Goal: Information Seeking & Learning: Compare options

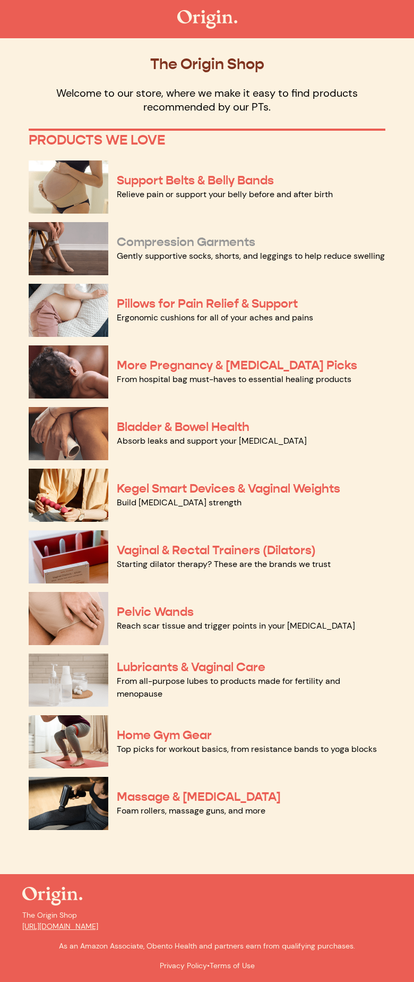
click at [222, 244] on link "Compression Garments" at bounding box center [186, 241] width 139 height 15
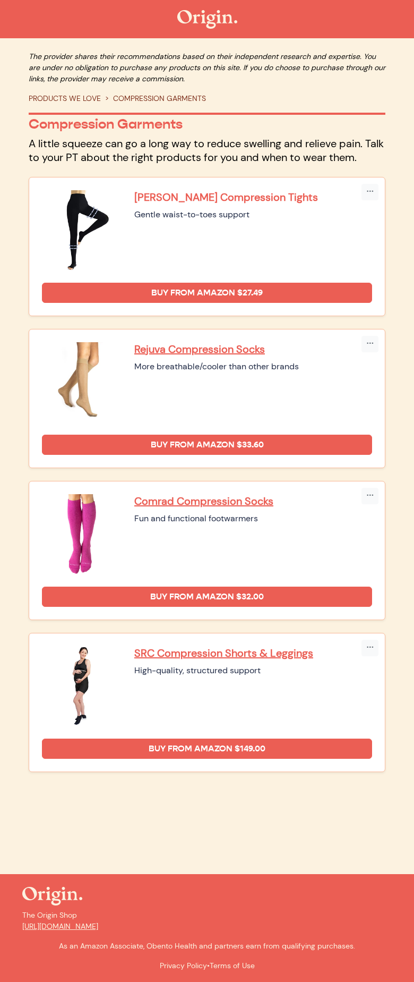
drag, startPoint x: 134, startPoint y: 214, endPoint x: 134, endPoint y: 200, distance: 13.3
click at [134, 200] on div "Beister Compression Tights Gentle waist-to-toes support" at bounding box center [253, 230] width 238 height 80
copy div "Beister Compression Tights"
drag, startPoint x: 134, startPoint y: 367, endPoint x: 133, endPoint y: 349, distance: 18.6
click at [133, 349] on div "Rejuva Compression Socks More breathable/cooler than other brands" at bounding box center [207, 382] width 331 height 80
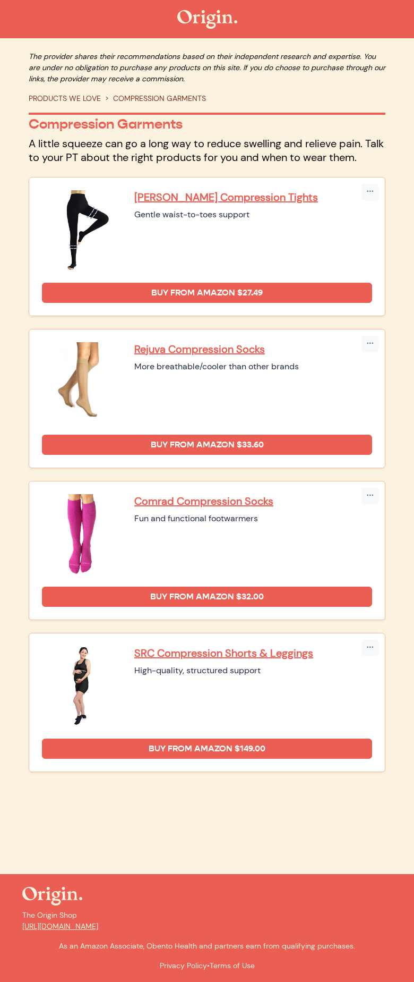
copy div "Rejuva Compression Socks"
drag, startPoint x: 134, startPoint y: 519, endPoint x: 129, endPoint y: 496, distance: 23.5
click at [129, 496] on div "Comrad Compression Socks Fun and functional footwarmers" at bounding box center [207, 534] width 331 height 80
copy div "Comrad Compression Socks"
drag, startPoint x: 131, startPoint y: 671, endPoint x: 130, endPoint y: 651, distance: 19.1
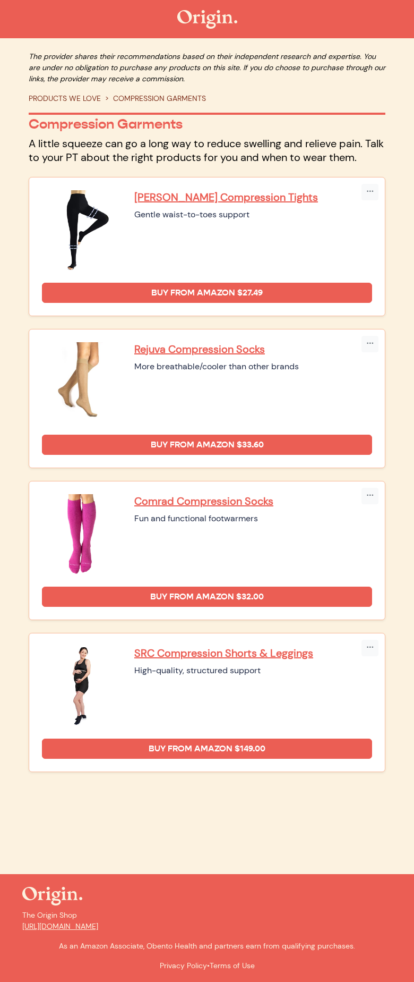
click at [130, 651] on div "SRC Compression Shorts & Leggings High-quality, structured support" at bounding box center [207, 686] width 331 height 80
copy div "SRC Compression Shorts & Leggings"
